Goal: Navigation & Orientation: Understand site structure

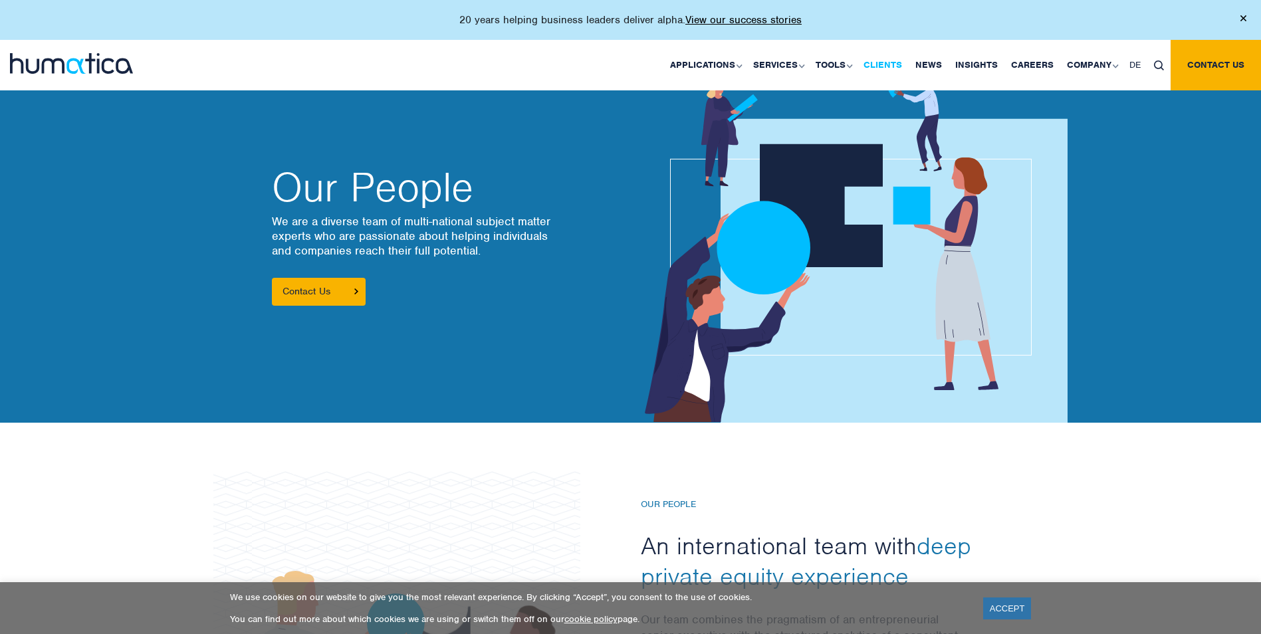
click at [877, 60] on link "Clients" at bounding box center [883, 65] width 52 height 51
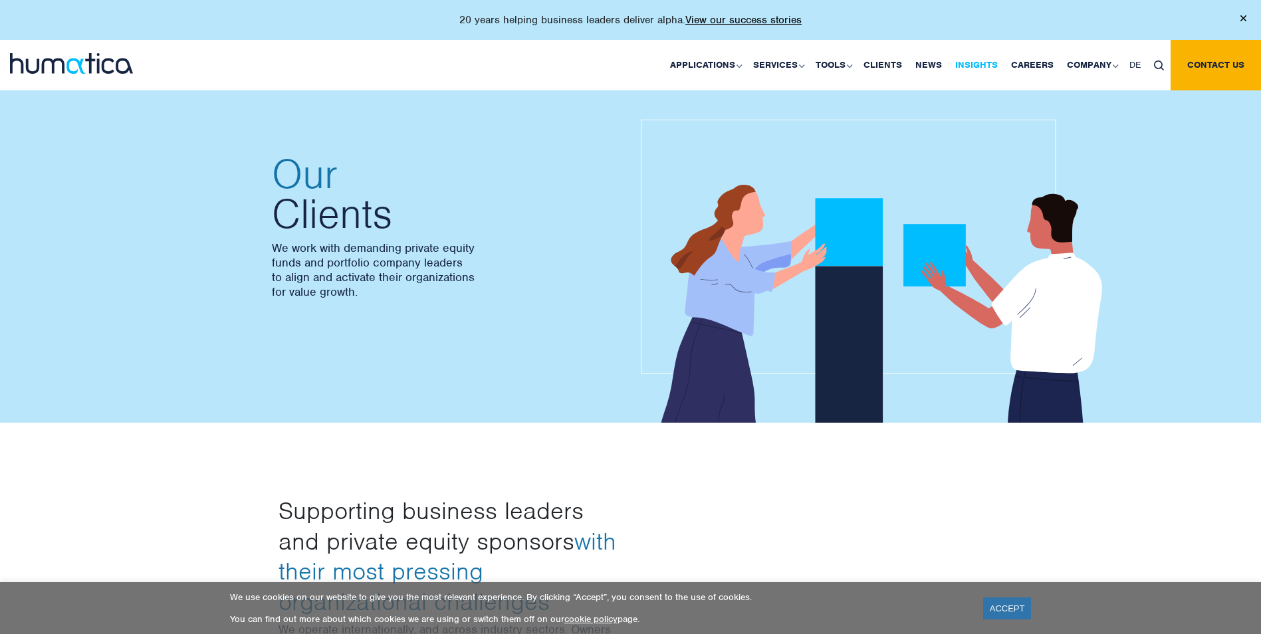
click at [981, 60] on link "Insights" at bounding box center [976, 65] width 56 height 51
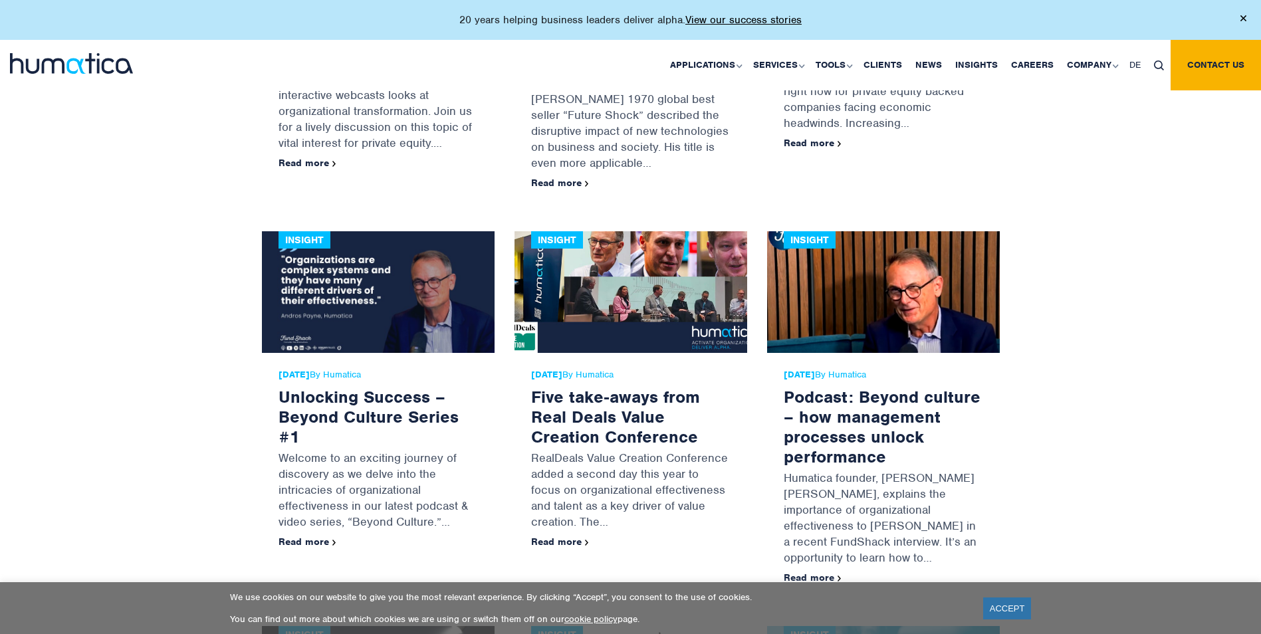
scroll to position [3695, 0]
